Goal: Task Accomplishment & Management: Use online tool/utility

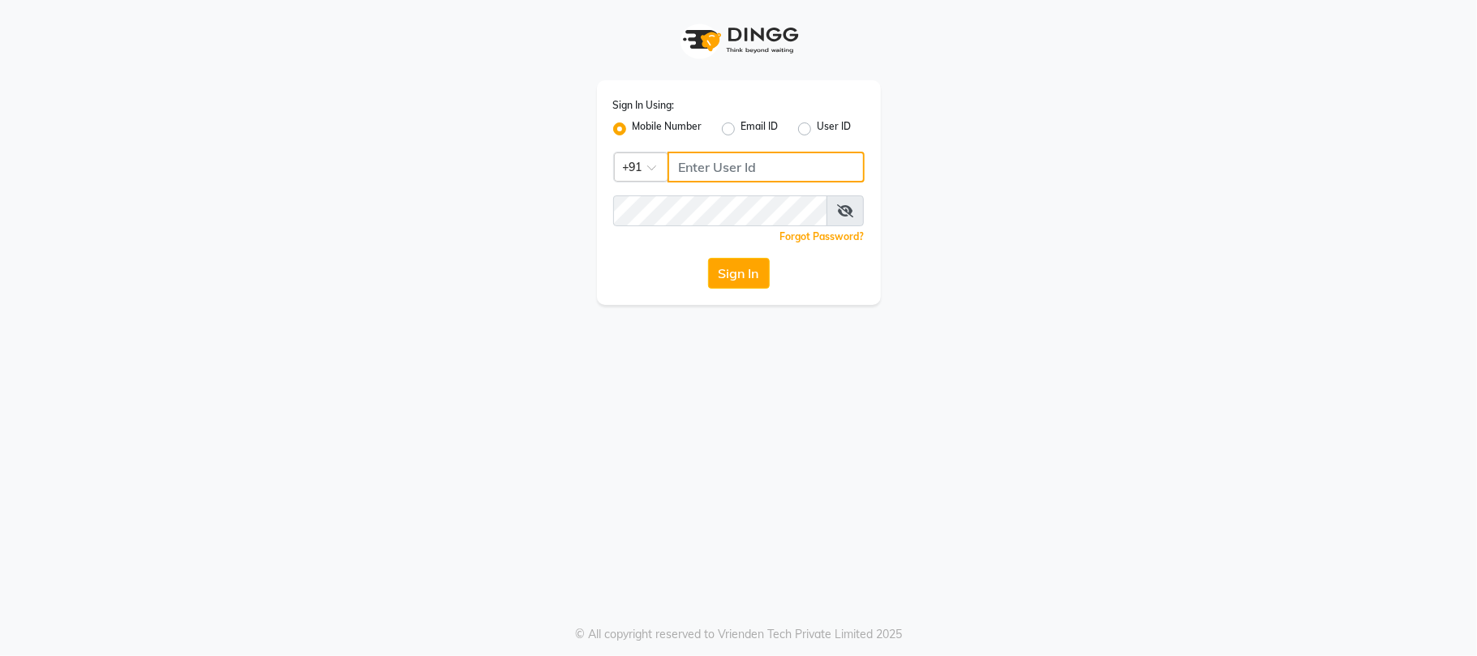
type input "9025339061"
click at [724, 299] on div "Sign In Using: Mobile Number Email ID User ID Country Code × [PHONE_NUMBER] Rem…" at bounding box center [739, 192] width 284 height 225
click at [734, 270] on button "Sign In" at bounding box center [739, 273] width 62 height 31
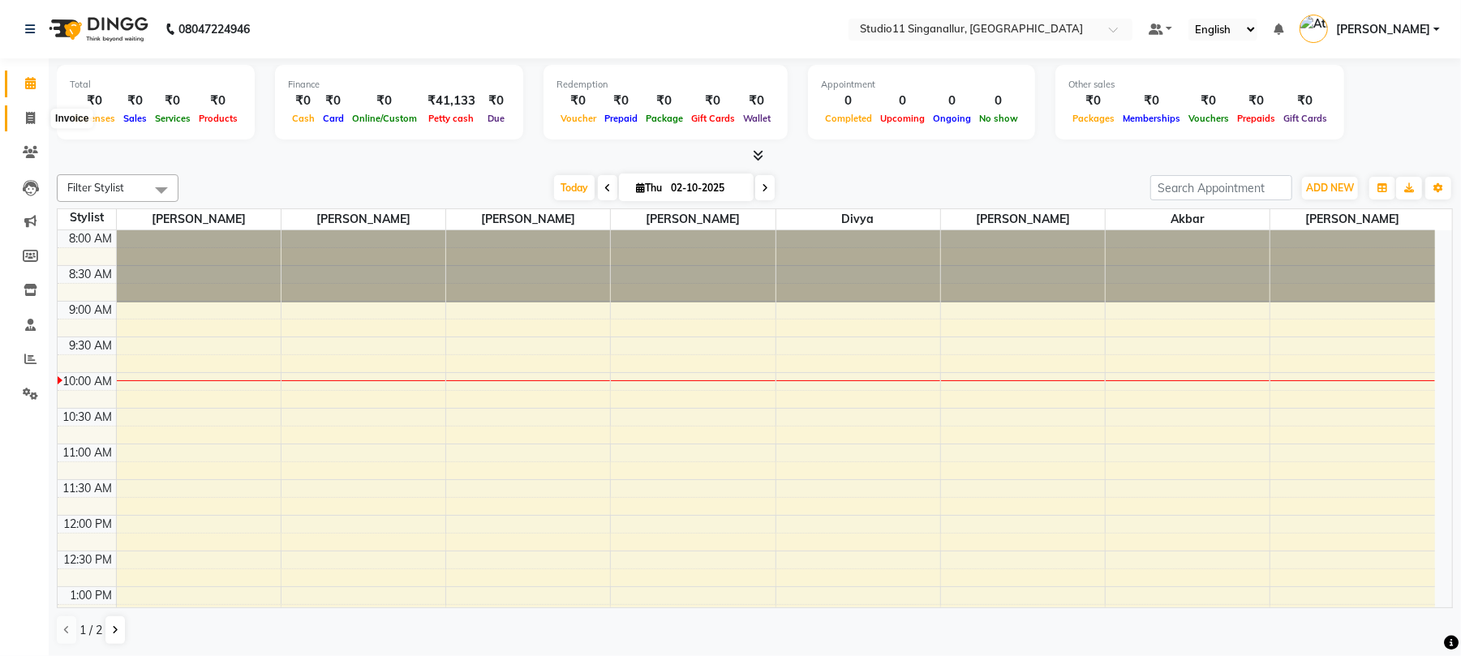
click at [27, 114] on icon at bounding box center [30, 118] width 9 height 12
select select "6616"
select select "service"
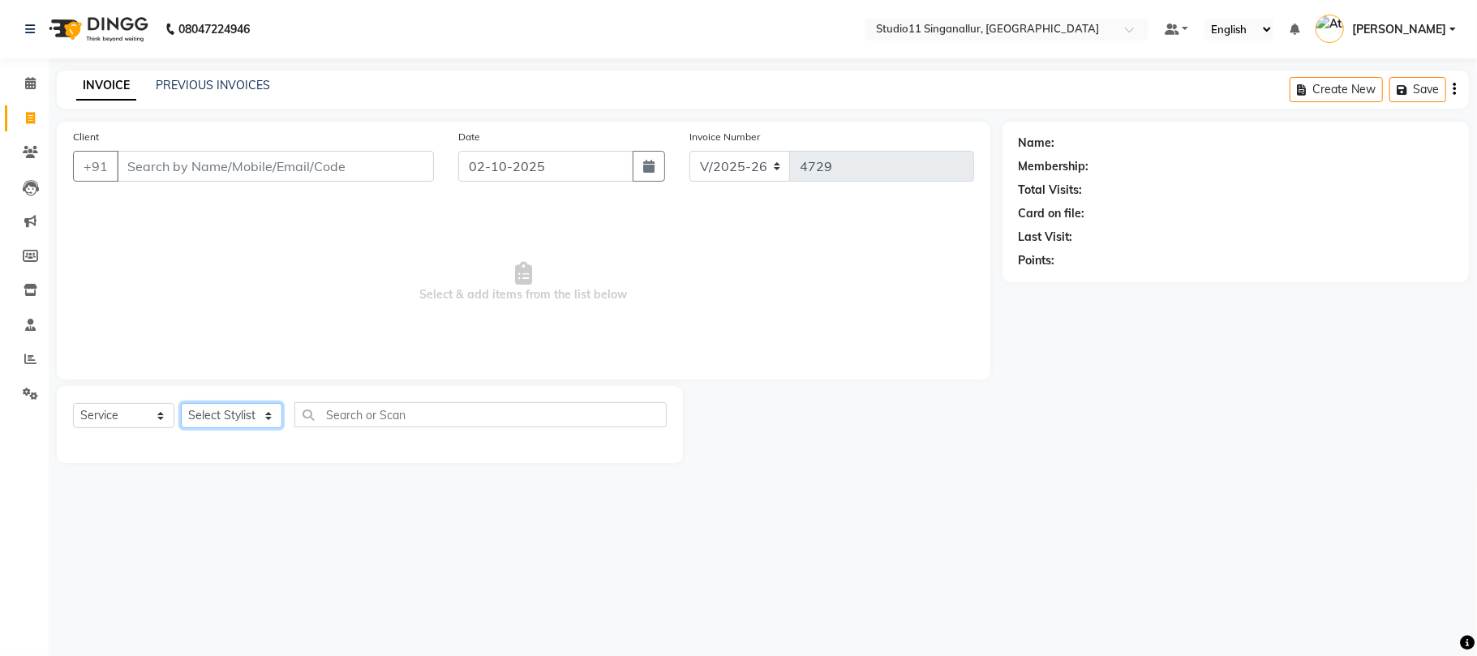
click at [230, 414] on select "Select Stylist [PERSON_NAME] Divya [PERSON_NAME] [PERSON_NAME] [PERSON_NAME] [P…" at bounding box center [231, 415] width 101 height 25
click at [251, 427] on select "Select Stylist [PERSON_NAME] Divya [PERSON_NAME] [PERSON_NAME] [PERSON_NAME] [P…" at bounding box center [231, 415] width 101 height 25
select select "77943"
click at [181, 403] on select "Select Stylist [PERSON_NAME] Divya [PERSON_NAME] [PERSON_NAME] [PERSON_NAME] [P…" at bounding box center [231, 415] width 101 height 25
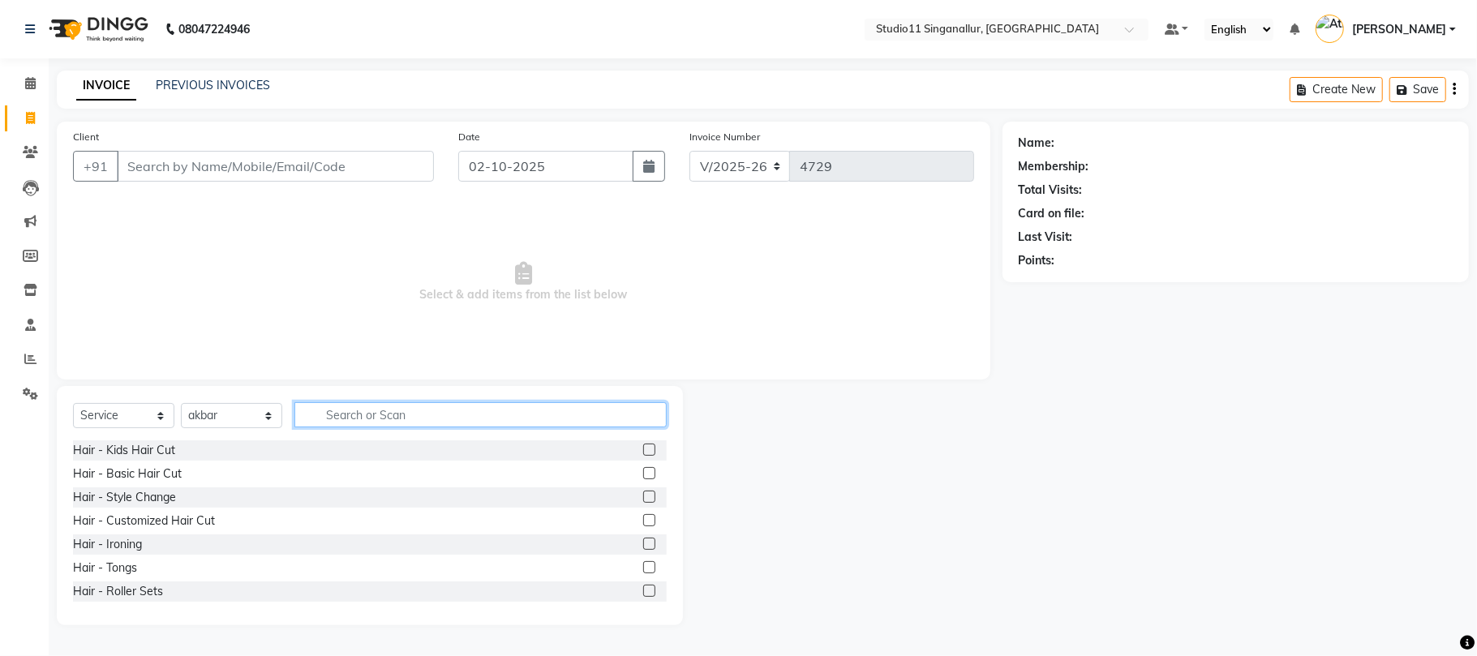
click at [390, 420] on input "text" at bounding box center [481, 414] width 372 height 25
type input "hair cut"
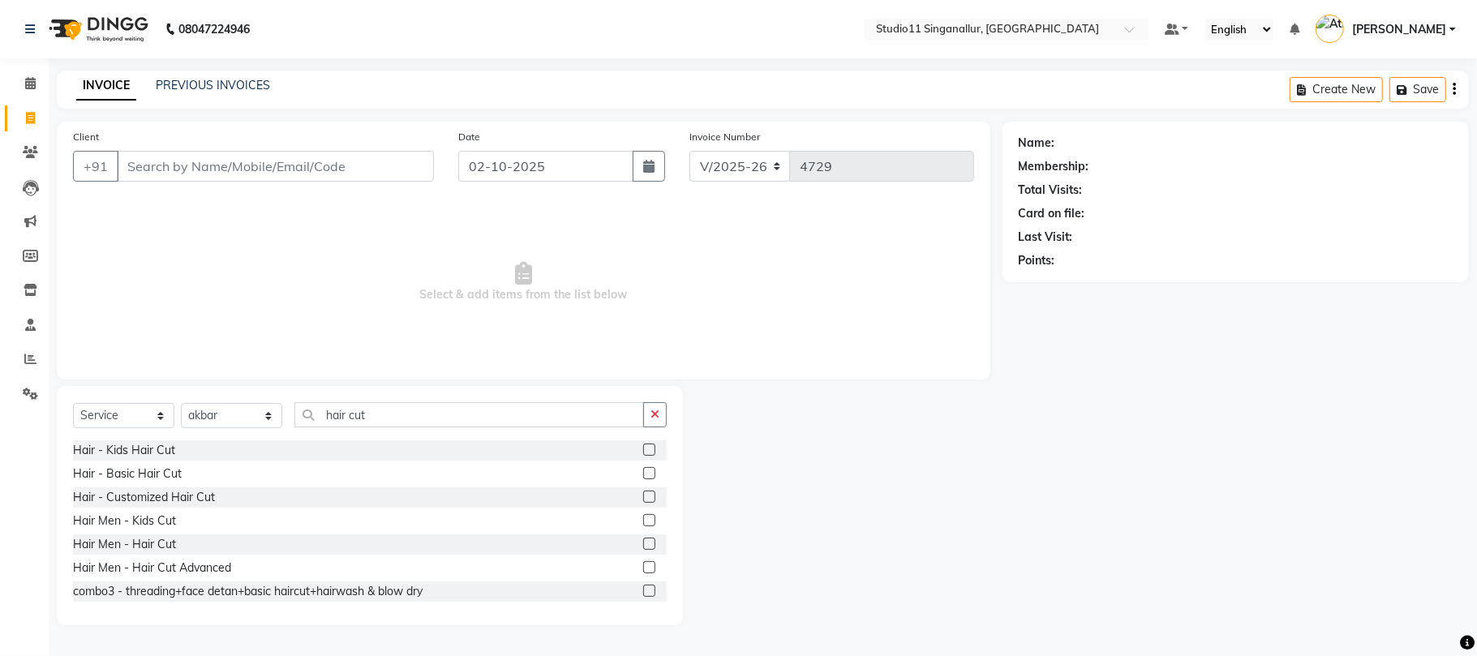
click at [643, 542] on label at bounding box center [649, 544] width 12 height 12
click at [643, 542] on input "checkbox" at bounding box center [648, 545] width 11 height 11
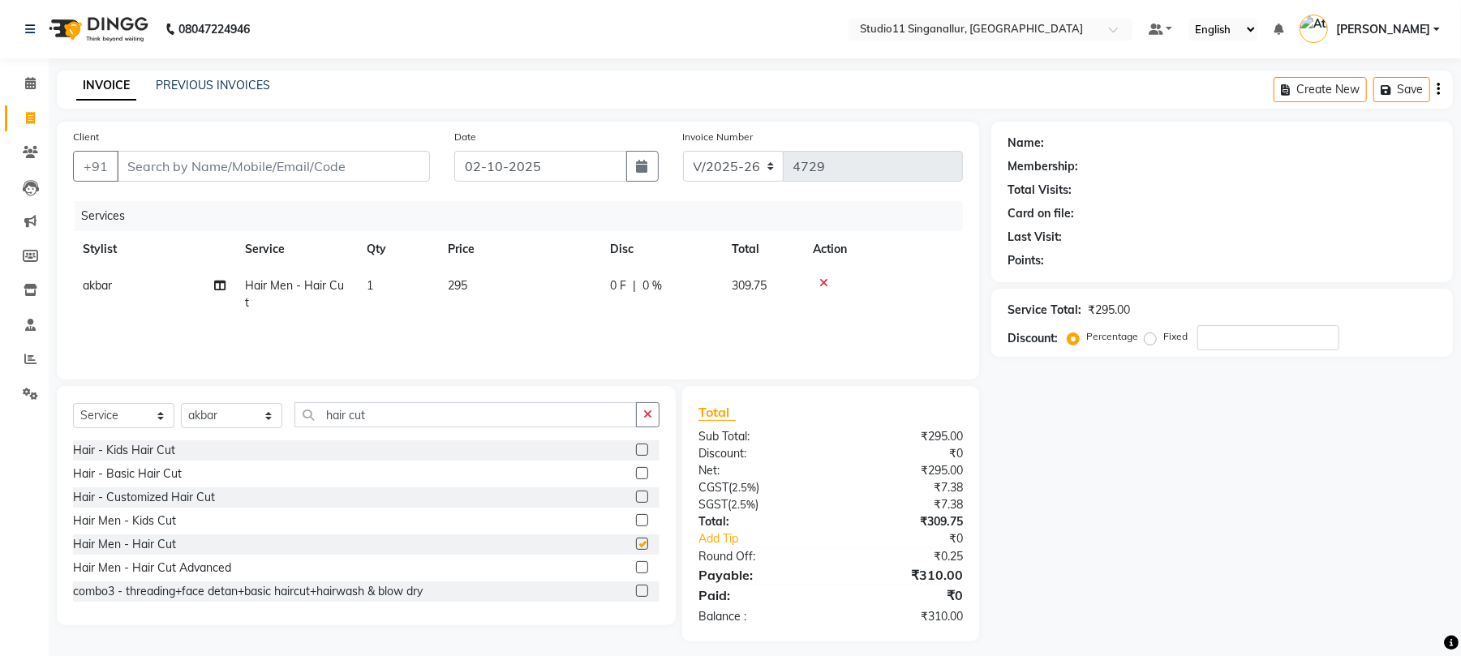
checkbox input "false"
click at [232, 162] on input "Client" at bounding box center [273, 166] width 313 height 31
type input "9"
type input "0"
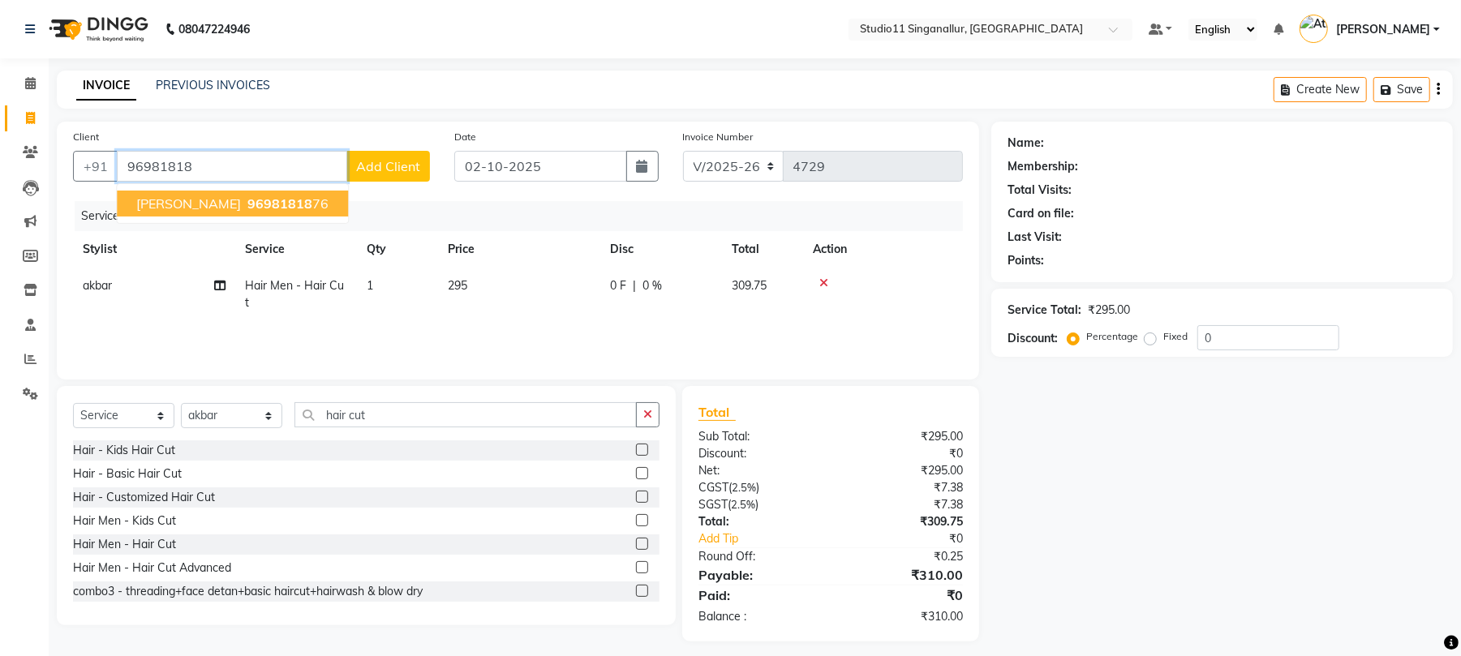
click at [247, 204] on span "96981818" at bounding box center [279, 204] width 65 height 16
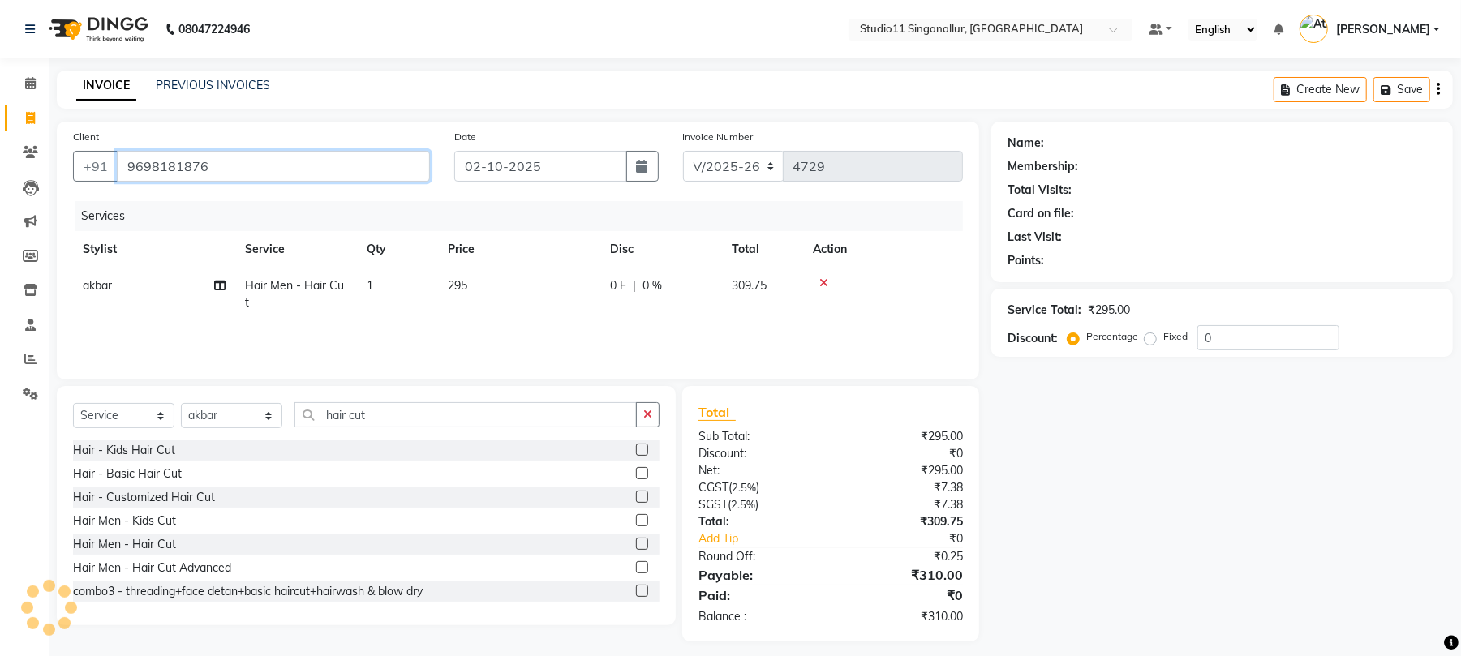
type input "9698181876"
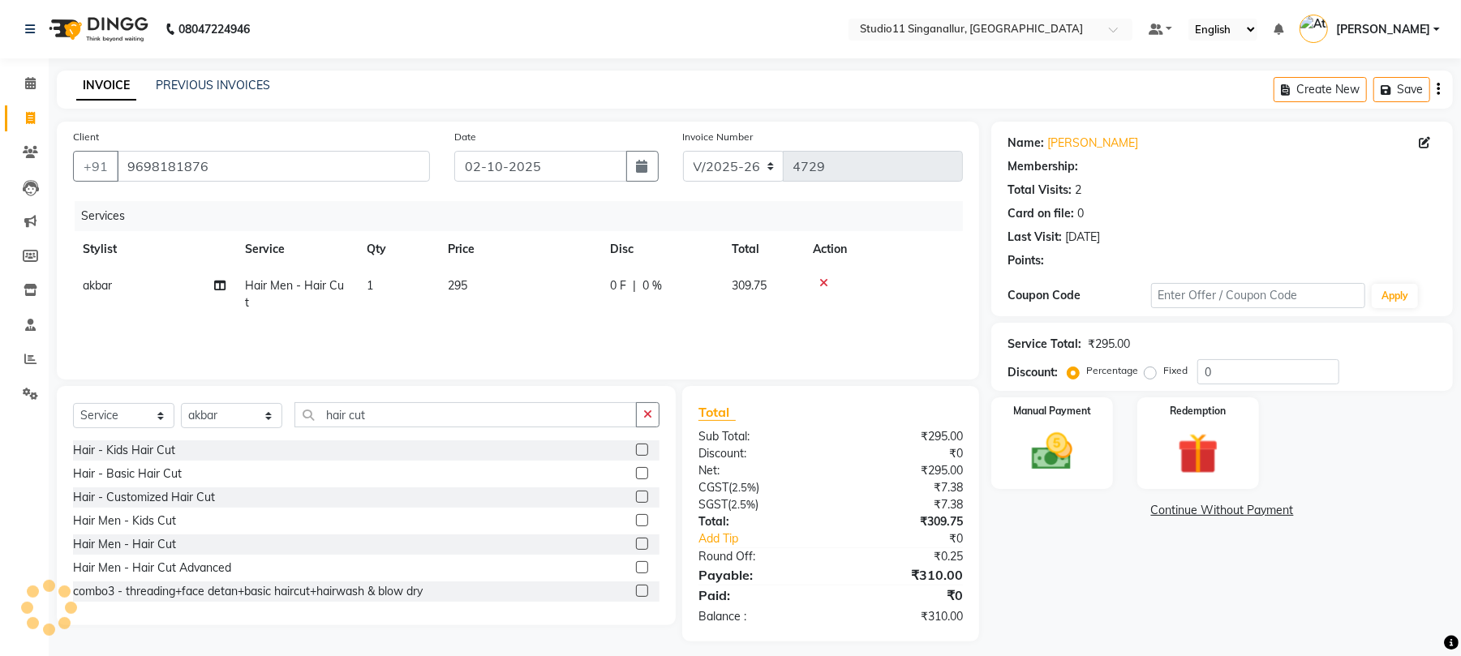
select select "1: Object"
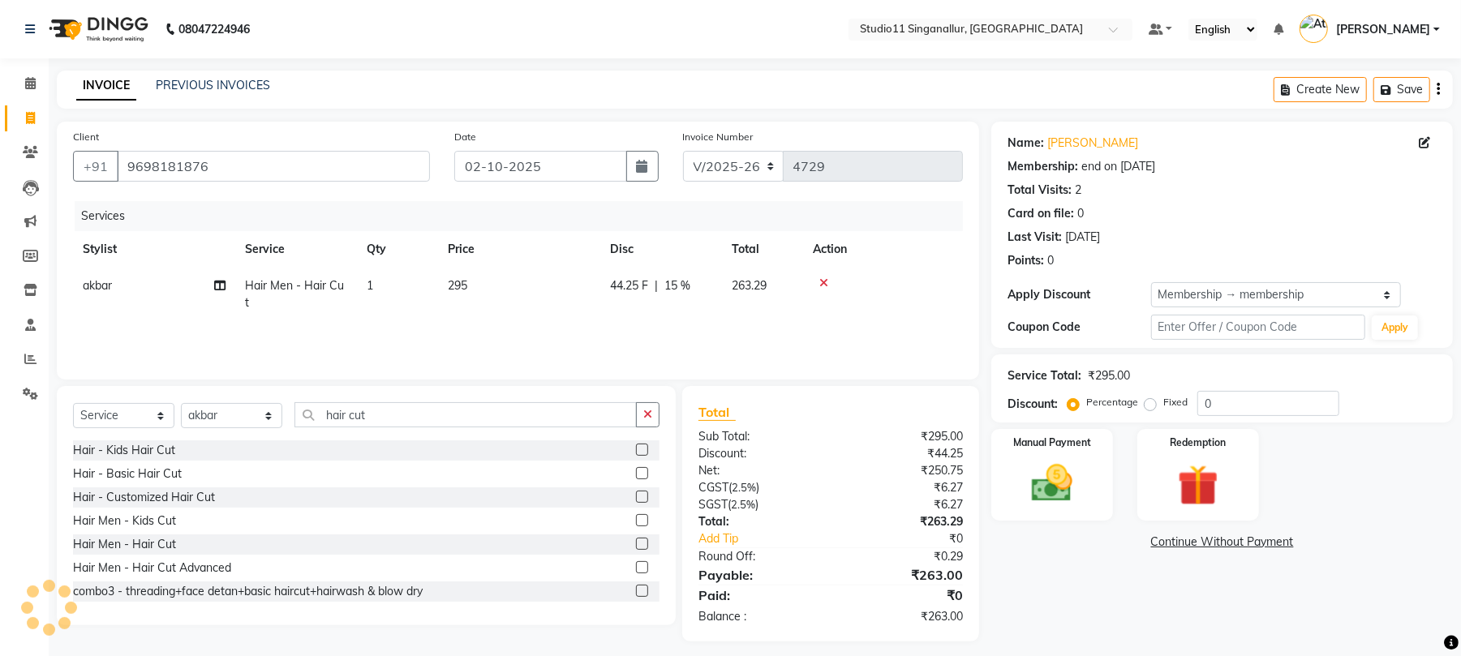
type input "15"
click at [1049, 480] on img at bounding box center [1052, 483] width 70 height 49
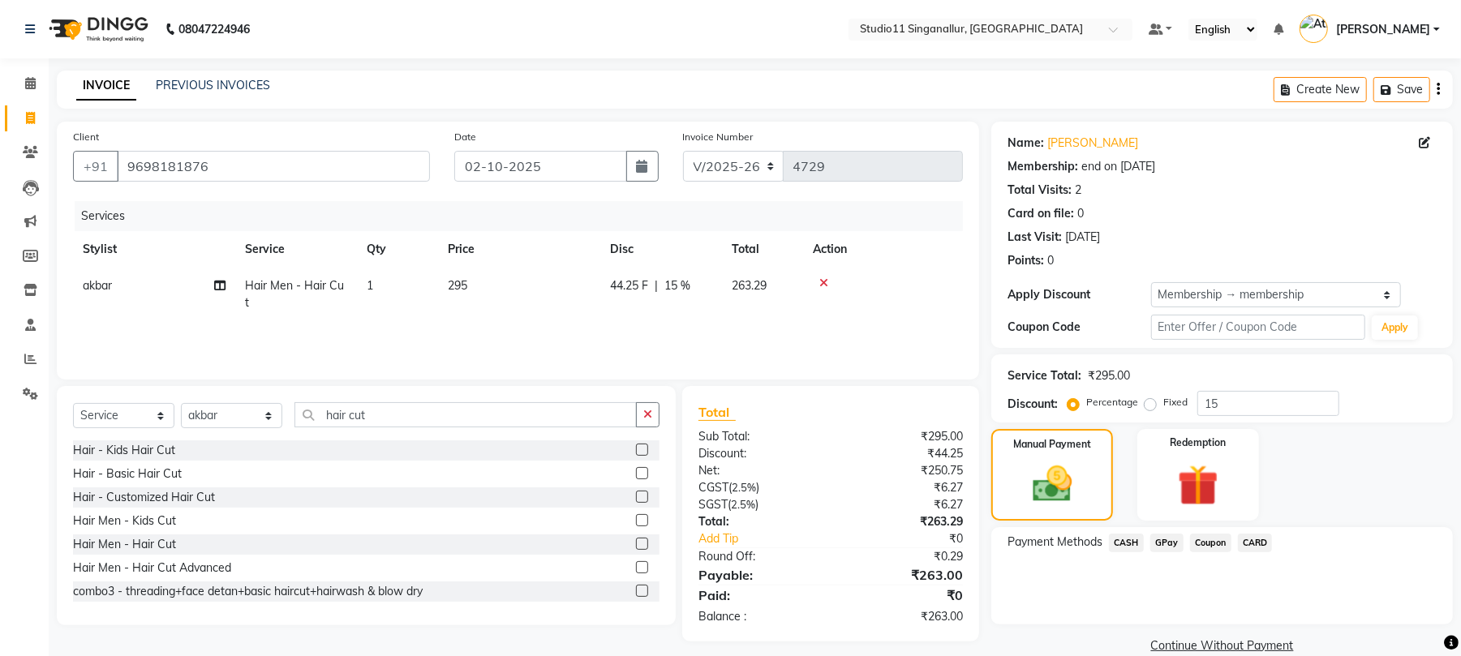
click at [1163, 547] on span "GPay" at bounding box center [1166, 543] width 33 height 19
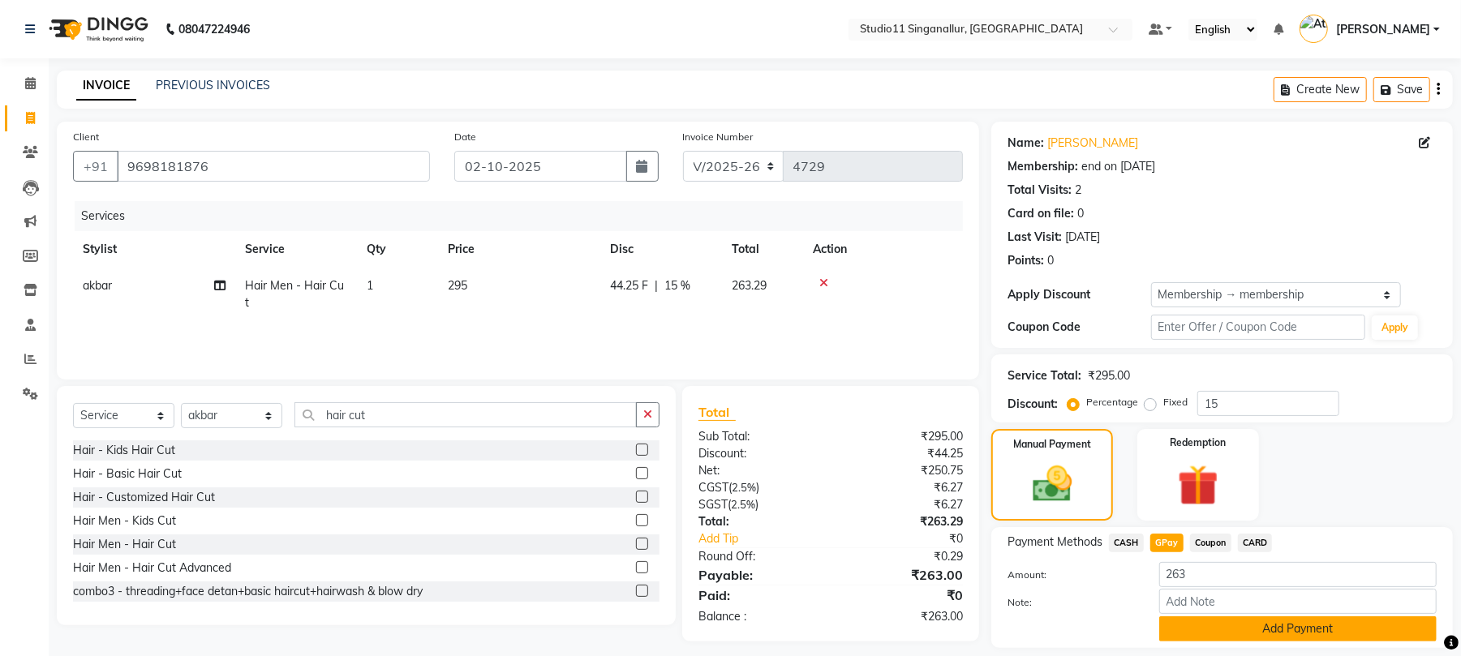
click at [1202, 627] on button "Add Payment" at bounding box center [1297, 629] width 277 height 25
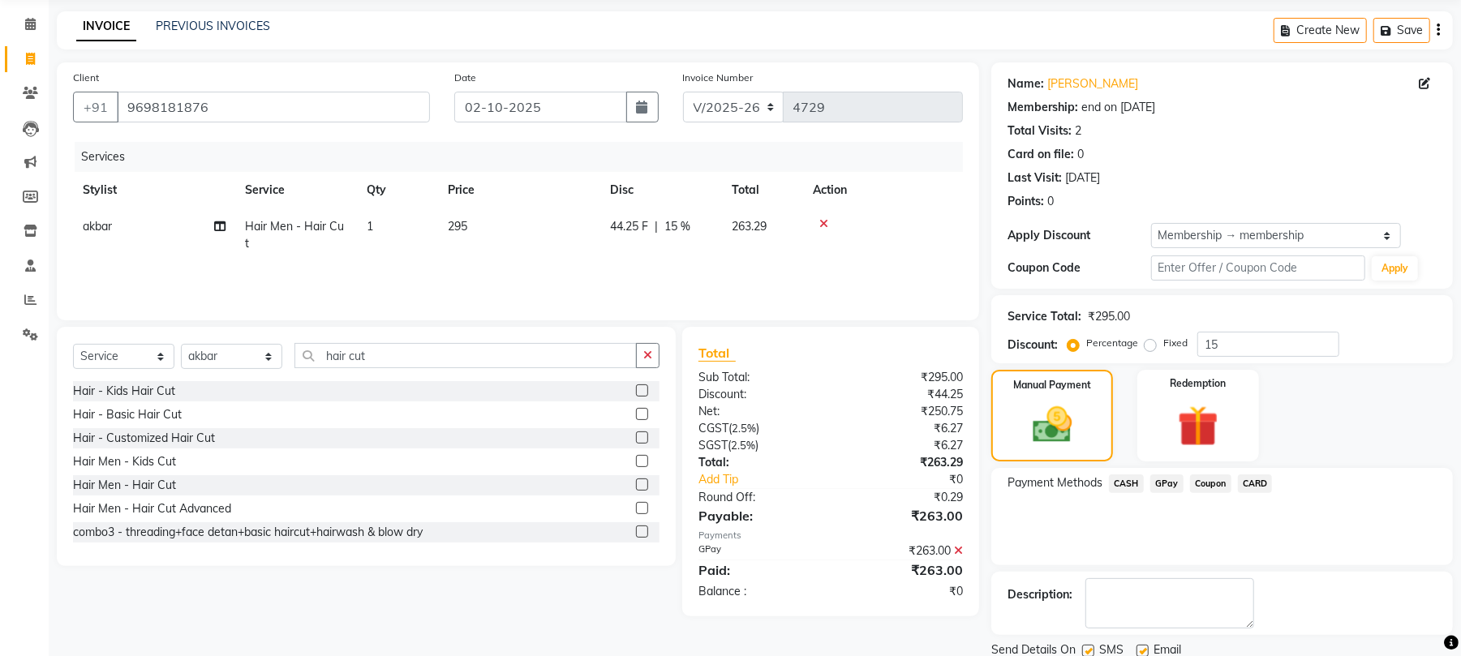
scroll to position [118, 0]
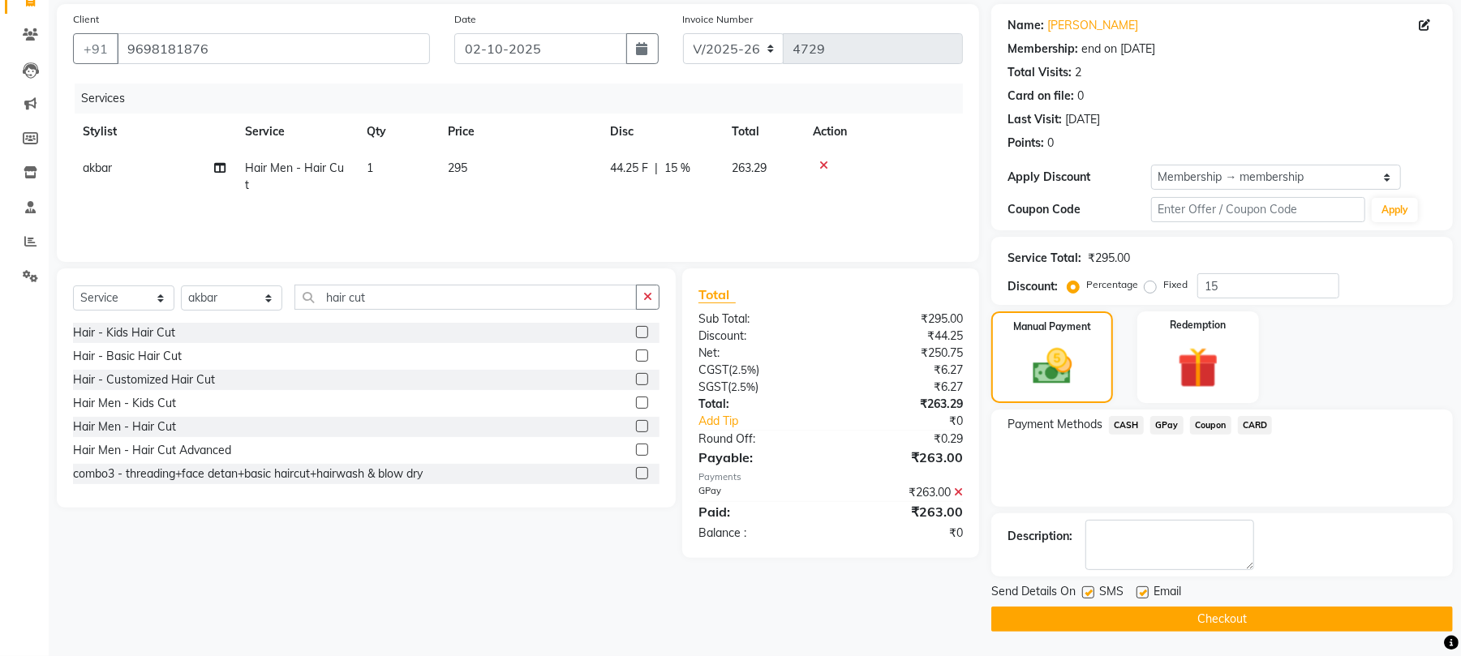
click at [1085, 592] on label at bounding box center [1088, 593] width 12 height 12
click at [1085, 592] on input "checkbox" at bounding box center [1087, 593] width 11 height 11
checkbox input "false"
click at [1139, 589] on label at bounding box center [1143, 593] width 12 height 12
click at [1139, 589] on input "checkbox" at bounding box center [1142, 593] width 11 height 11
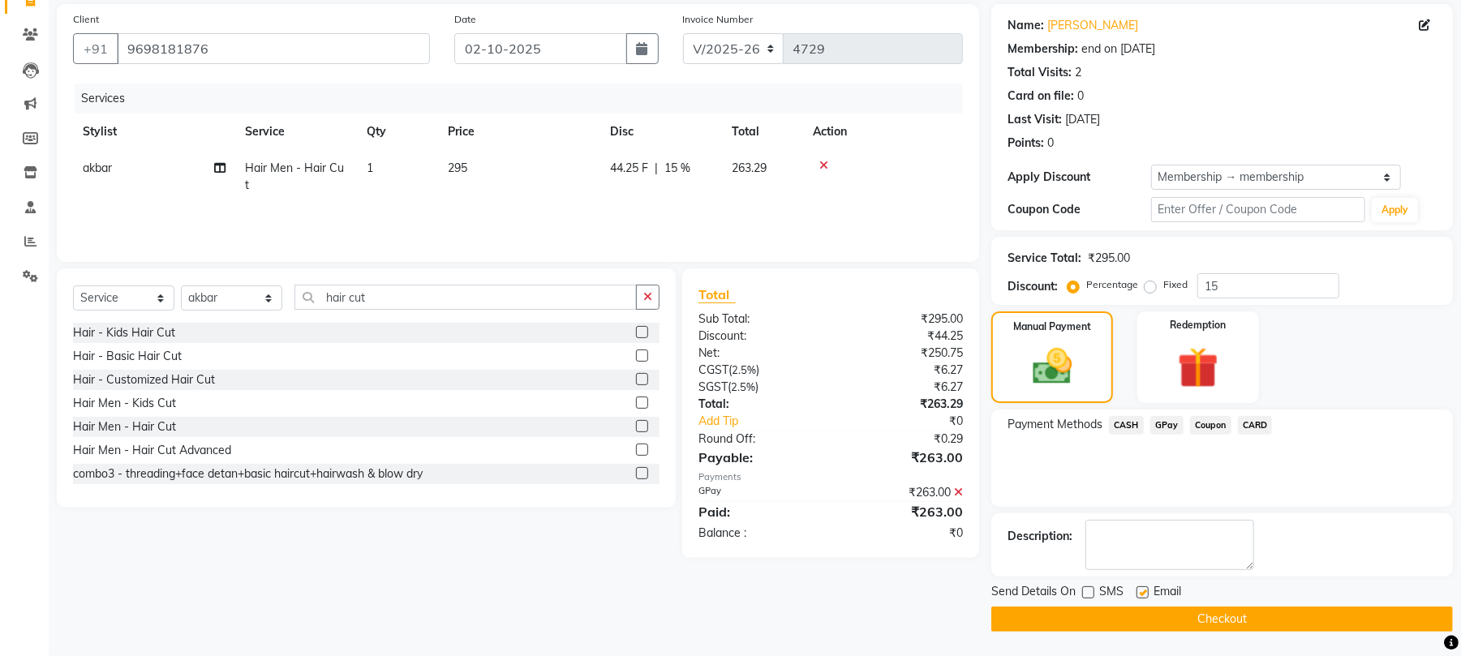
checkbox input "false"
click at [1131, 617] on button "Checkout" at bounding box center [1222, 619] width 462 height 25
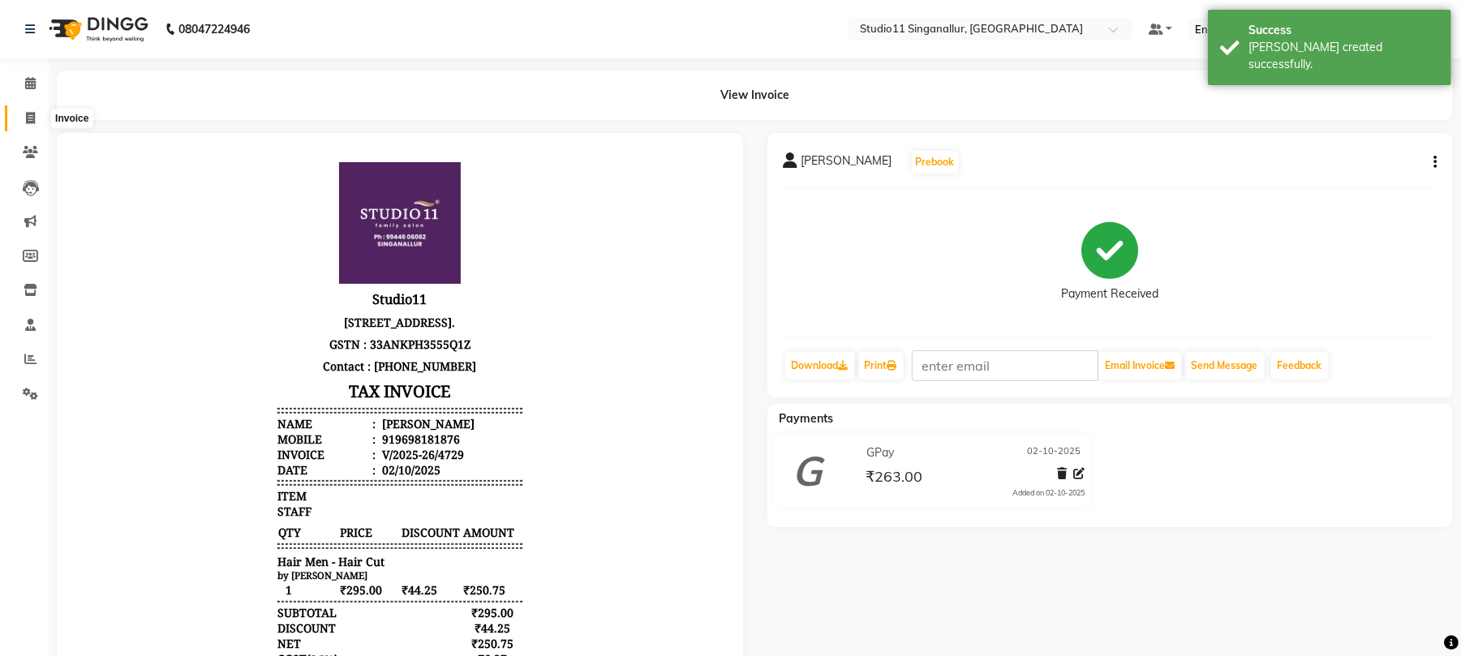
click at [29, 110] on span at bounding box center [30, 119] width 28 height 19
select select "6616"
select select "service"
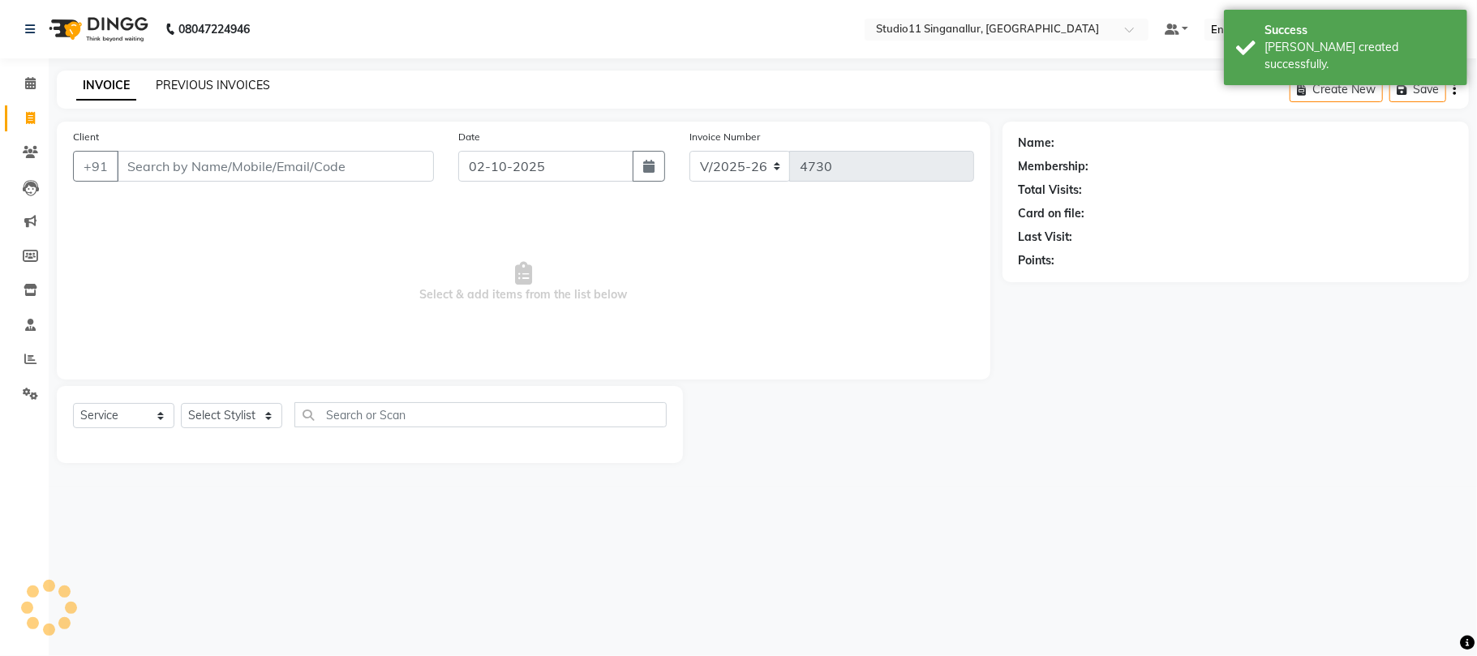
click at [247, 85] on link "PREVIOUS INVOICES" at bounding box center [213, 85] width 114 height 15
